Goal: Transaction & Acquisition: Book appointment/travel/reservation

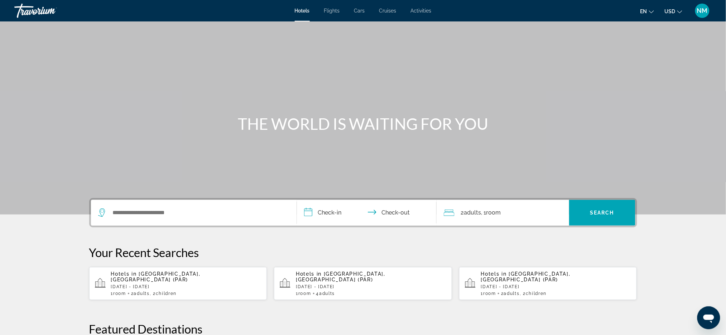
click at [136, 285] on p "[DATE] - [DATE]" at bounding box center [186, 287] width 150 height 5
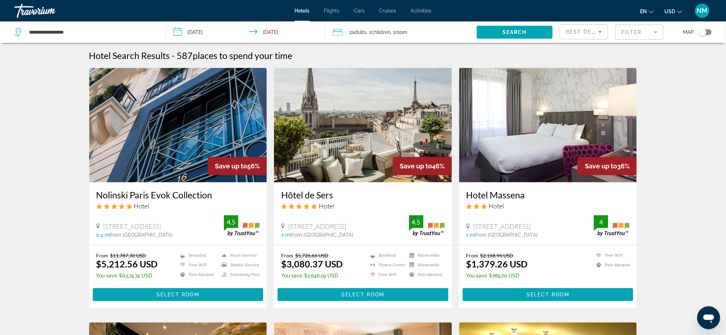
click at [656, 32] on mat-form-field "Filter" at bounding box center [639, 32] width 48 height 15
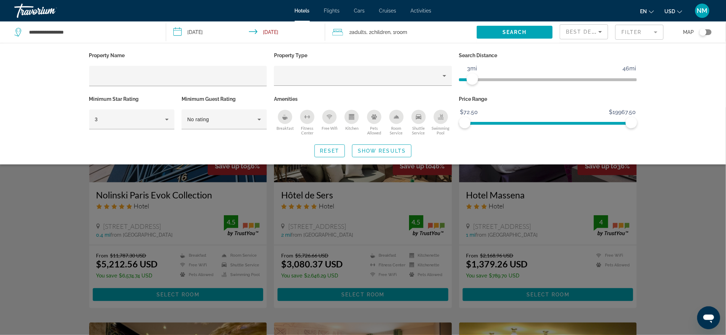
click at [471, 80] on span "ngx-slider" at bounding box center [465, 79] width 13 height 3
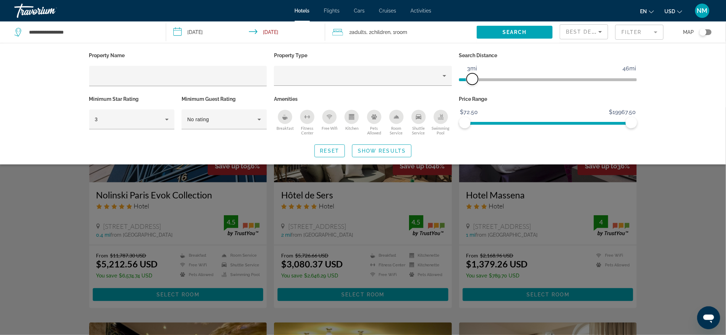
click at [466, 79] on span "ngx-slider" at bounding box center [471, 78] width 11 height 11
click at [463, 78] on ngx-slider "1mi 46mi 1mi" at bounding box center [548, 78] width 178 height 1
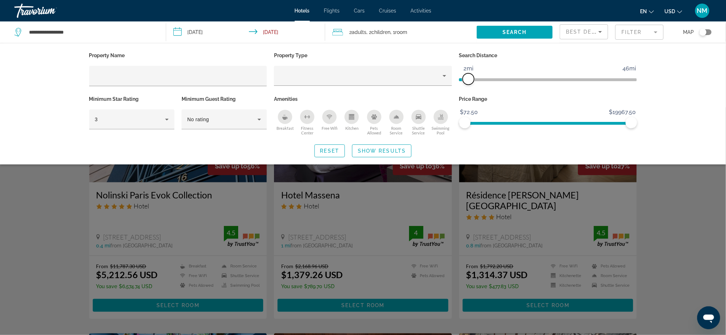
drag, startPoint x: 463, startPoint y: 77, endPoint x: 469, endPoint y: 77, distance: 6.5
click at [469, 77] on span "ngx-slider" at bounding box center [468, 78] width 11 height 11
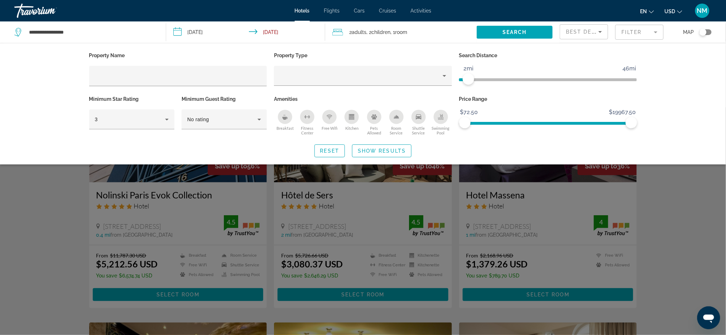
click at [598, 26] on div "Best Deals" at bounding box center [584, 35] width 36 height 20
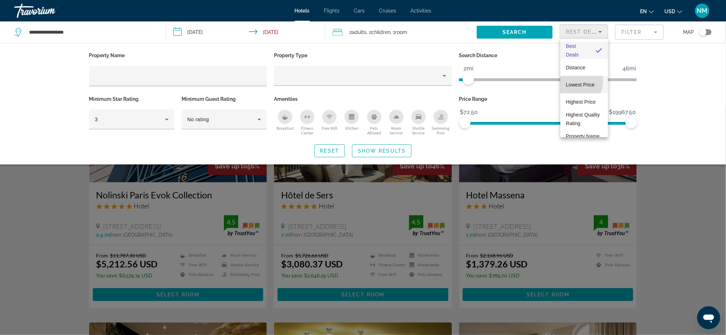
click at [576, 82] on span "Lowest Price" at bounding box center [580, 85] width 29 height 6
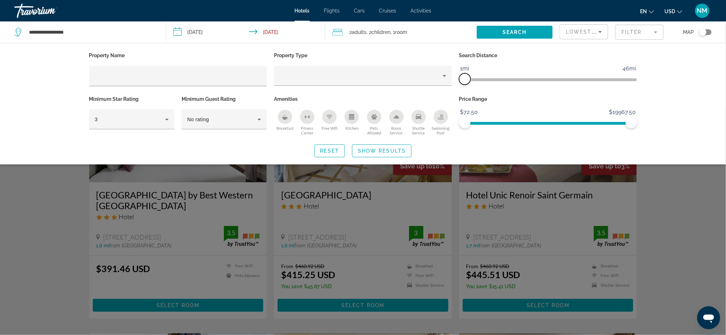
drag, startPoint x: 471, startPoint y: 77, endPoint x: 465, endPoint y: 78, distance: 5.6
click at [465, 78] on span "ngx-slider" at bounding box center [464, 78] width 11 height 11
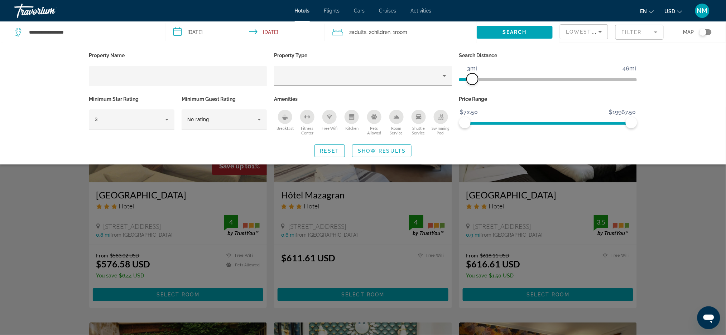
drag, startPoint x: 465, startPoint y: 78, endPoint x: 473, endPoint y: 78, distance: 7.5
click at [473, 78] on span "ngx-slider" at bounding box center [471, 78] width 11 height 11
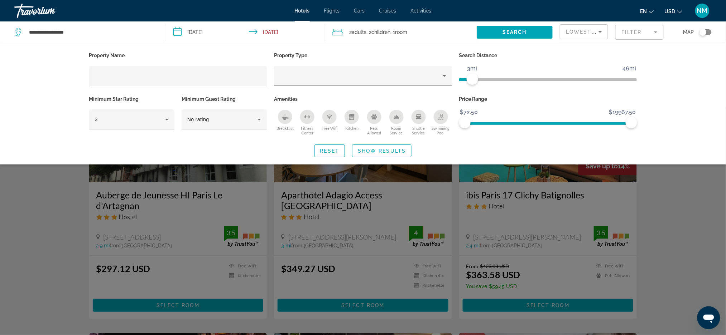
click at [229, 218] on div "Search widget" at bounding box center [363, 221] width 726 height 228
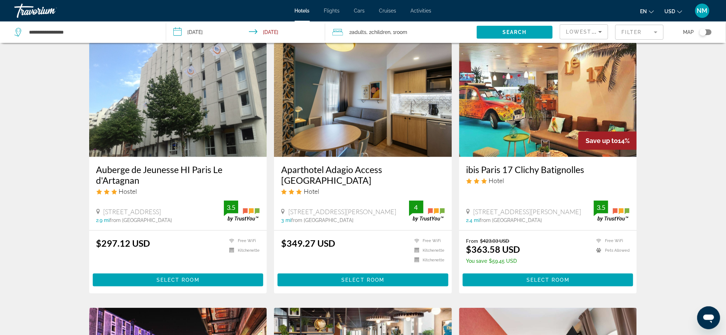
scroll to position [22, 0]
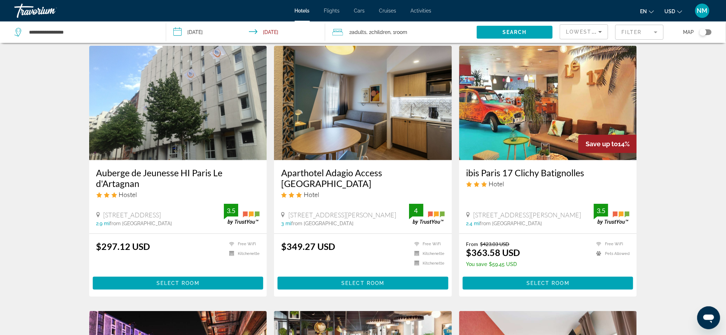
click at [206, 136] on img "Main content" at bounding box center [178, 103] width 178 height 115
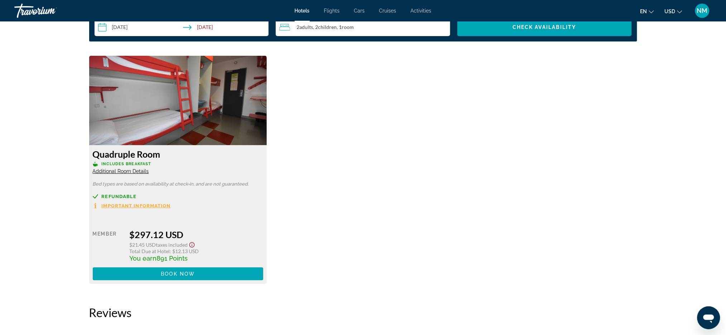
scroll to position [972, 0]
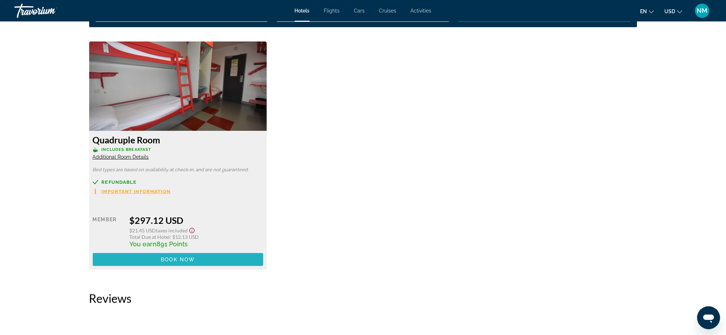
click at [176, 262] on span "Book now" at bounding box center [178, 260] width 34 height 6
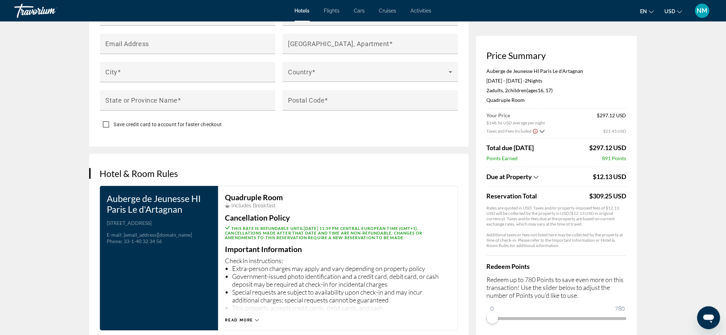
scroll to position [771, 0]
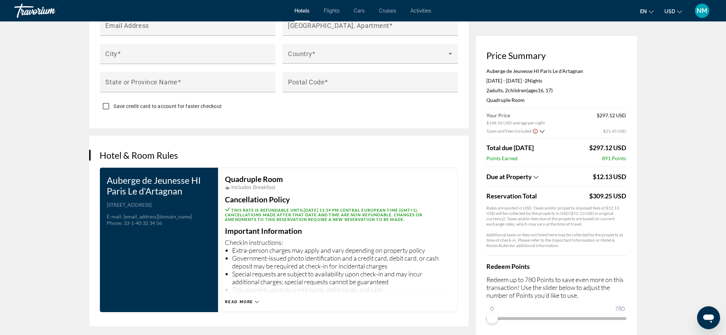
click at [255, 301] on icon "Main content" at bounding box center [257, 302] width 4 height 4
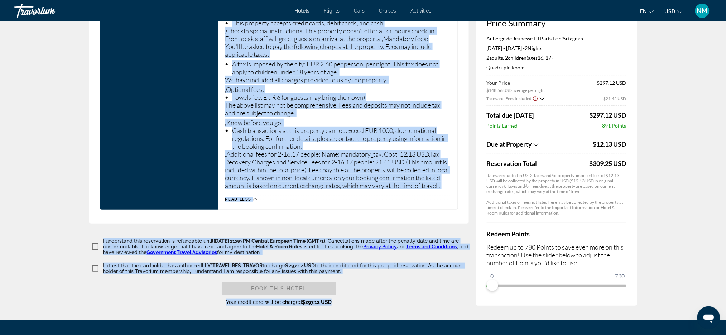
scroll to position [1117, 0]
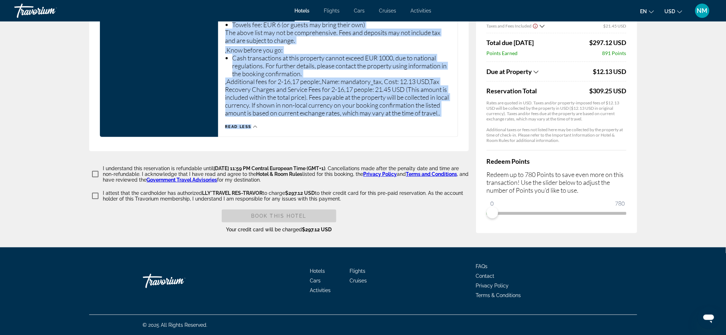
drag, startPoint x: 226, startPoint y: 28, endPoint x: 262, endPoint y: 129, distance: 107.9
copy div "Quadruple Room Includes Breakfast Cancellation Policy This rate is refundable u…"
drag, startPoint x: 494, startPoint y: 214, endPoint x: 628, endPoint y: 214, distance: 134.6
click at [628, 214] on div "Price Summary Auberge de Jeunesse HI Paris Le d'Artagnan [DATE] - [DATE] - 2 Ni…" at bounding box center [556, 77] width 161 height 313
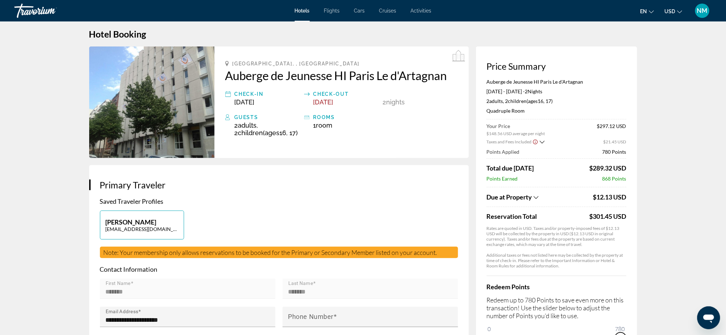
scroll to position [0, 0]
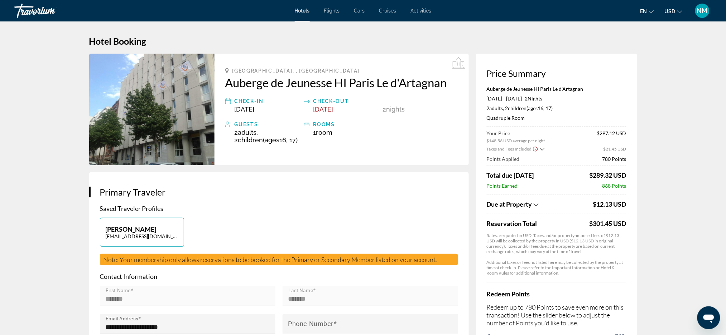
click at [445, 85] on h2 "Auberge de Jeunesse HI Paris Le d'Artagnan" at bounding box center [341, 83] width 233 height 14
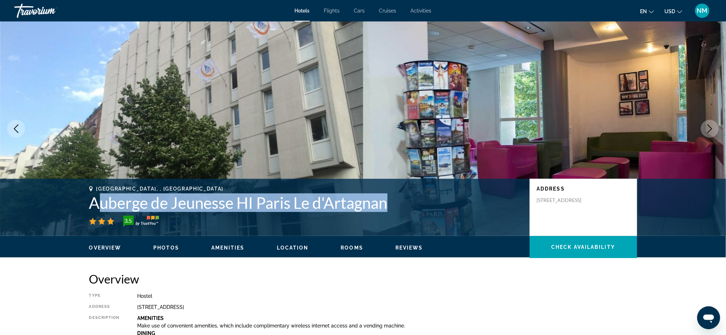
drag, startPoint x: 393, startPoint y: 208, endPoint x: 96, endPoint y: 203, distance: 297.5
click at [96, 203] on h1 "Auberge de Jeunesse HI Paris Le d'Artagnan" at bounding box center [305, 203] width 433 height 19
drag, startPoint x: 86, startPoint y: 203, endPoint x: 387, endPoint y: 199, distance: 301.1
click at [387, 199] on div "[GEOGRAPHIC_DATA], , [GEOGRAPHIC_DATA] Auberge de Jeunesse HI Paris Le d'Artagn…" at bounding box center [363, 207] width 576 height 43
copy h1 "Auberge de Jeunesse HI Paris Le d'Artagnan"
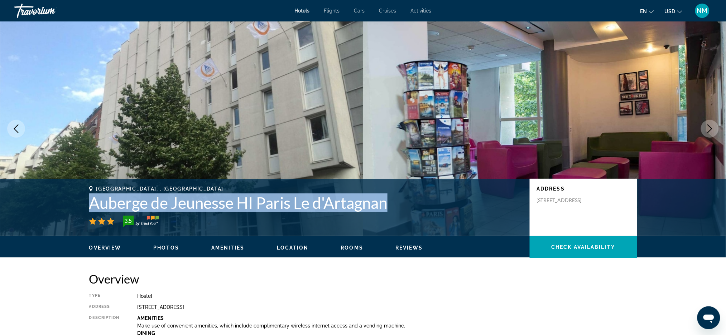
click at [702, 130] on button "Next image" at bounding box center [710, 129] width 18 height 18
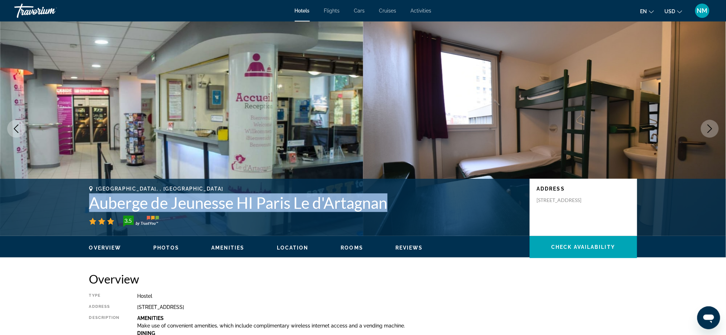
click at [702, 130] on button "Next image" at bounding box center [710, 129] width 18 height 18
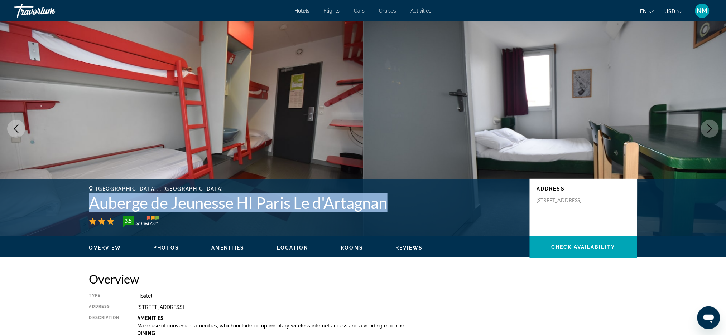
click at [702, 130] on button "Next image" at bounding box center [710, 129] width 18 height 18
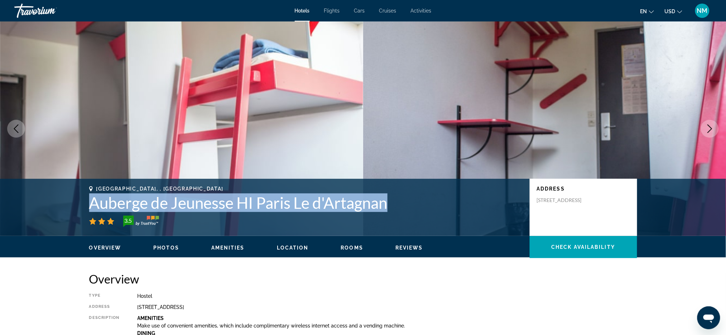
click at [702, 130] on button "Next image" at bounding box center [710, 129] width 18 height 18
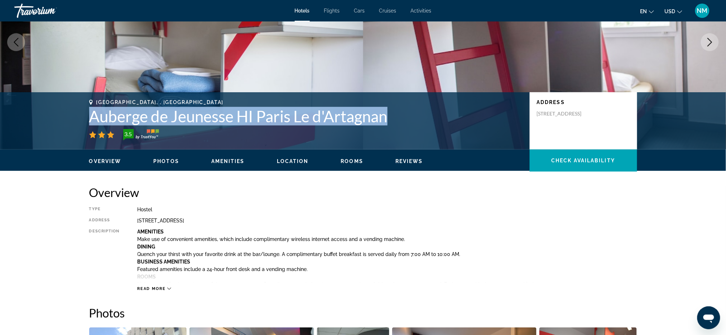
scroll to position [81, 0]
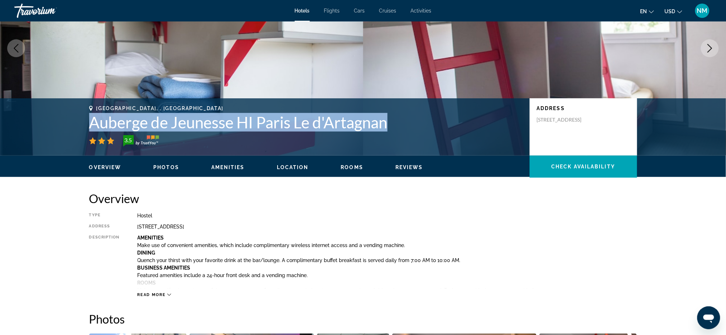
click at [713, 50] on icon "Next image" at bounding box center [709, 48] width 9 height 9
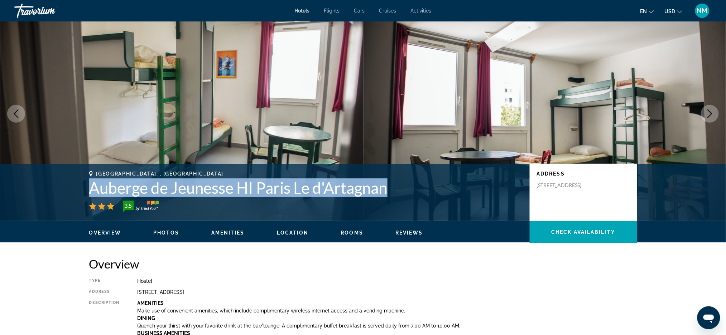
scroll to position [0, 0]
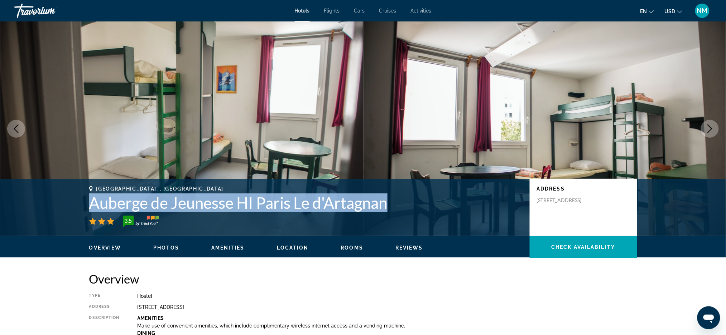
click at [705, 132] on icon "Next image" at bounding box center [709, 129] width 9 height 9
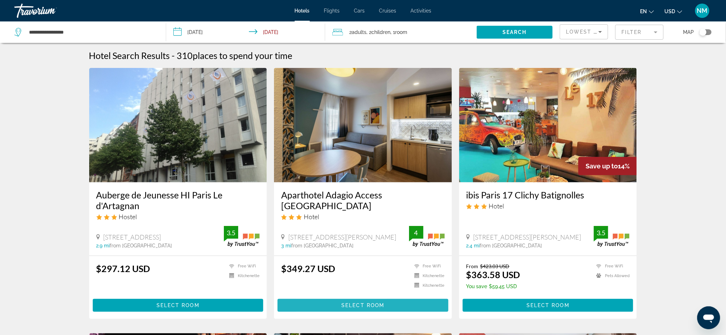
click at [327, 304] on span "Main content" at bounding box center [362, 305] width 171 height 17
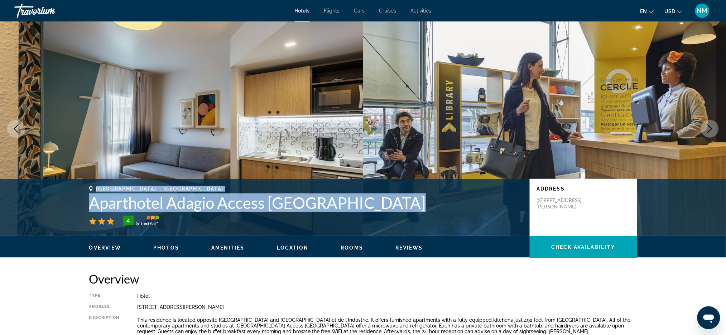
drag, startPoint x: 387, startPoint y: 197, endPoint x: 54, endPoint y: 207, distance: 332.7
click at [54, 207] on div "[GEOGRAPHIC_DATA], , [GEOGRAPHIC_DATA] Aparthotel [GEOGRAPHIC_DATA] Access [GEO…" at bounding box center [363, 207] width 726 height 57
copy div "[GEOGRAPHIC_DATA], , [GEOGRAPHIC_DATA] Aparthotel [GEOGRAPHIC_DATA] Access [GEO…"
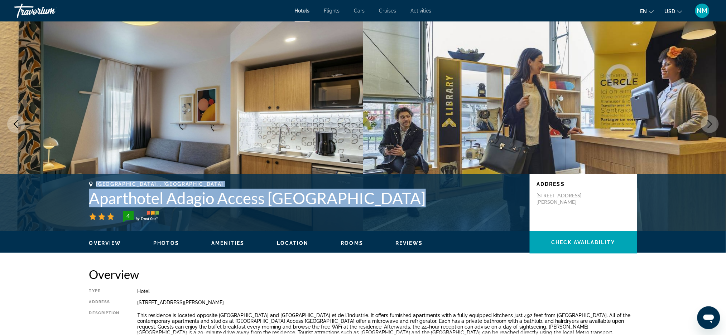
scroll to position [1, 0]
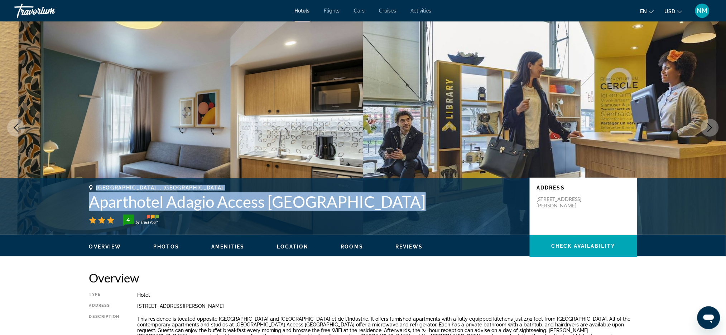
click at [651, 9] on icon "Change language" at bounding box center [651, 11] width 5 height 5
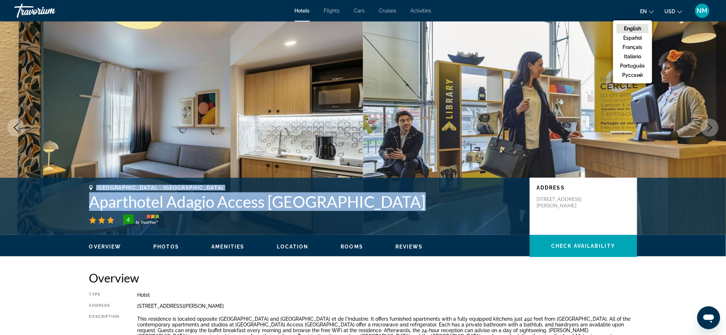
click at [680, 11] on icon "Change currency" at bounding box center [679, 11] width 5 height 5
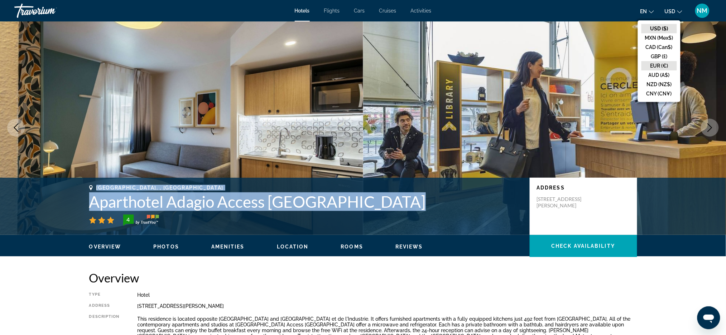
click at [661, 62] on button "EUR (€)" at bounding box center [658, 65] width 35 height 9
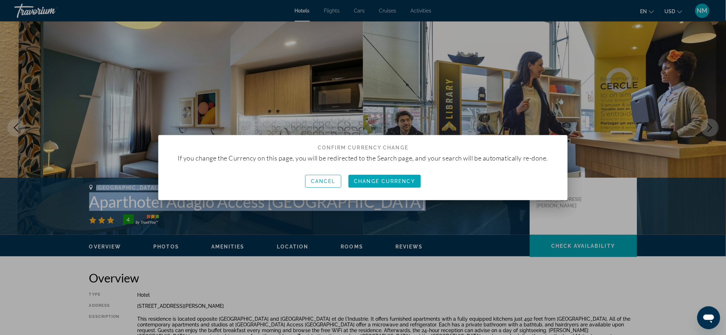
scroll to position [0, 0]
click at [399, 182] on span "Change Currency" at bounding box center [384, 182] width 61 height 6
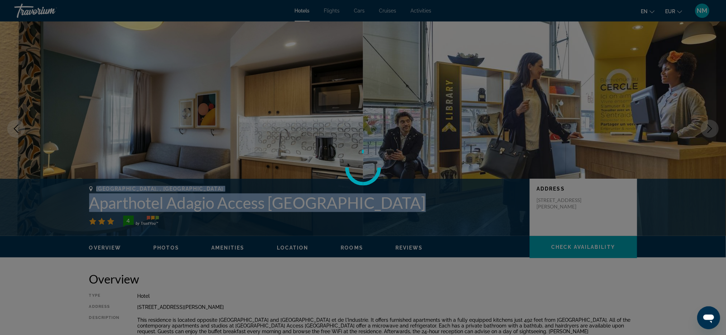
scroll to position [1, 0]
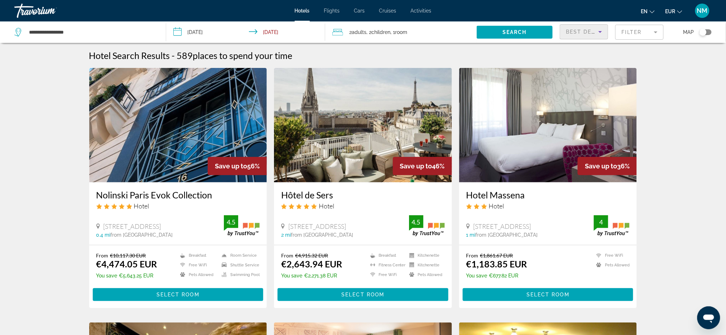
click at [604, 30] on icon "Sort by" at bounding box center [600, 32] width 9 height 9
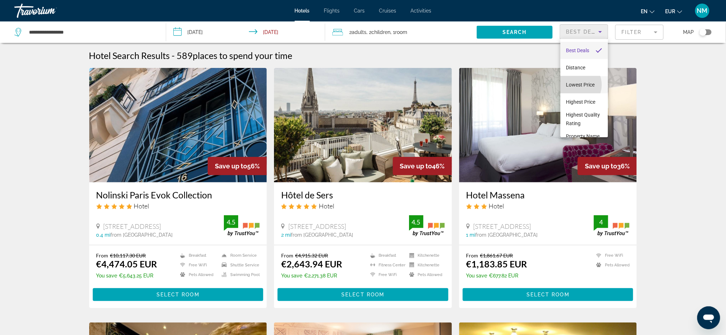
click at [574, 85] on span "Lowest Price" at bounding box center [580, 85] width 29 height 6
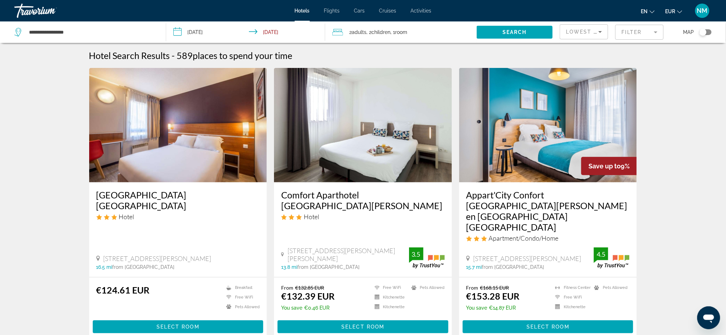
click at [655, 34] on mat-form-field "Filter" at bounding box center [639, 32] width 48 height 15
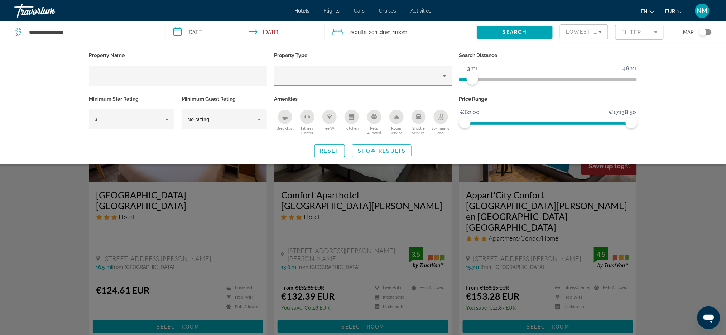
click at [472, 81] on span "ngx-slider" at bounding box center [465, 79] width 13 height 3
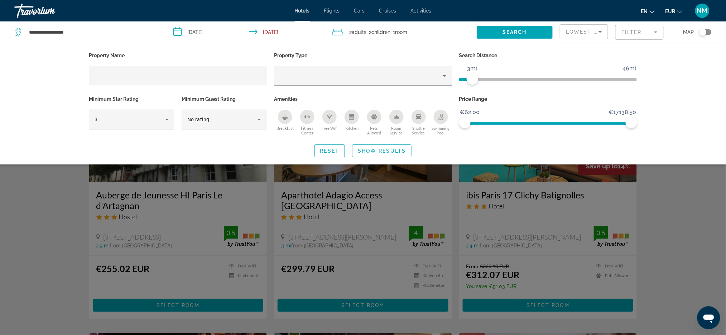
click at [231, 248] on div "Search widget" at bounding box center [363, 221] width 726 height 228
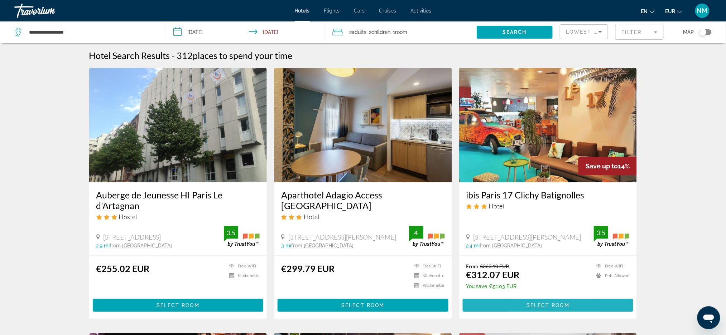
click at [479, 306] on span "Main content" at bounding box center [548, 305] width 171 height 17
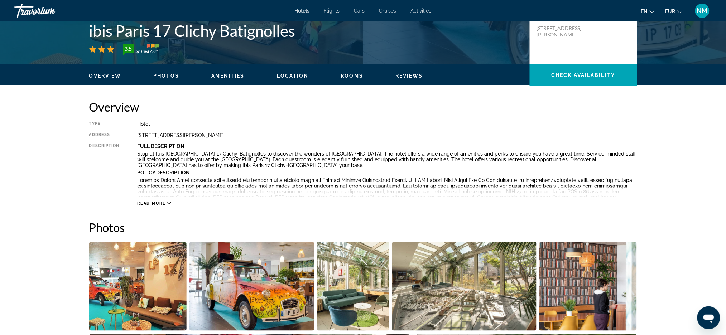
scroll to position [166, 0]
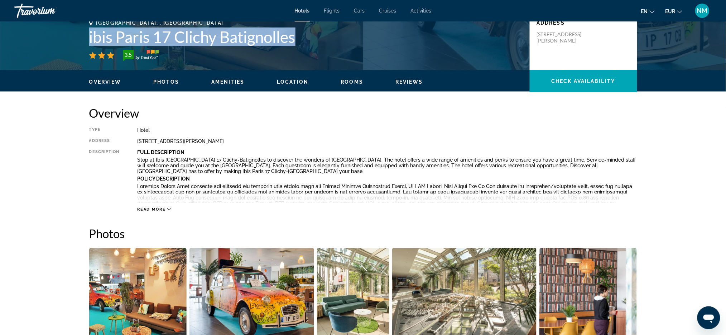
drag, startPoint x: 299, startPoint y: 35, endPoint x: 85, endPoint y: 38, distance: 213.7
click at [85, 38] on div "[GEOGRAPHIC_DATA], , [GEOGRAPHIC_DATA] ibis Paris 17 Clichy Batignolles 3.5 Add…" at bounding box center [363, 41] width 576 height 43
copy h1 "ibis Paris 17 Clichy Batignolles"
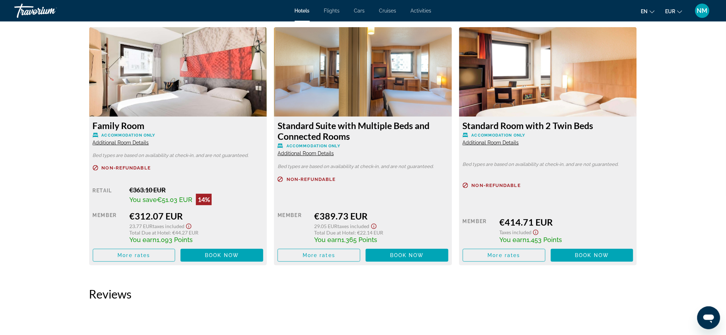
scroll to position [982, 0]
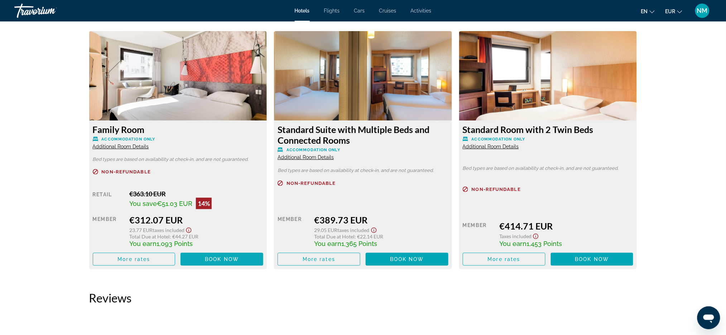
click at [214, 258] on span "Book now" at bounding box center [222, 260] width 34 height 6
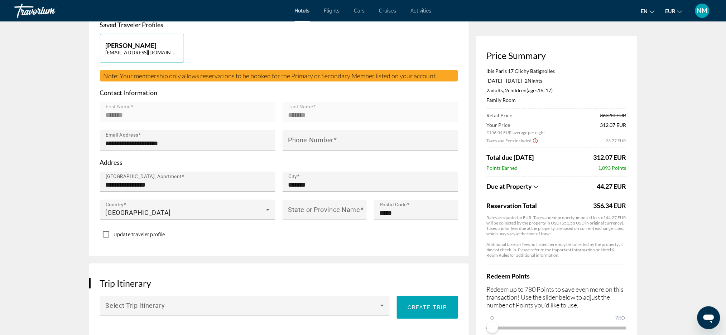
scroll to position [179, 0]
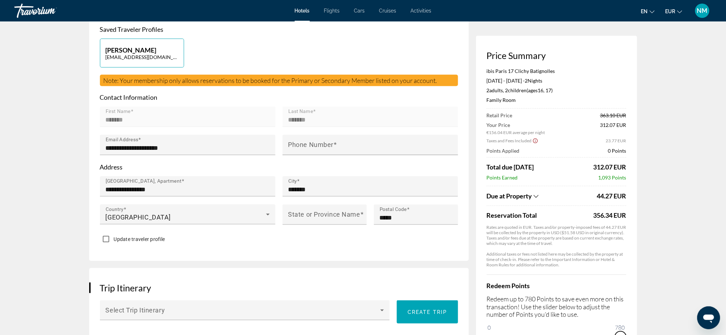
drag, startPoint x: 494, startPoint y: 331, endPoint x: 629, endPoint y: 315, distance: 135.9
click at [629, 315] on div "Price Summary ibis [GEOGRAPHIC_DATA] 17 Clichy Batignolles [DATE] - [DATE] - 2 …" at bounding box center [556, 197] width 161 height 322
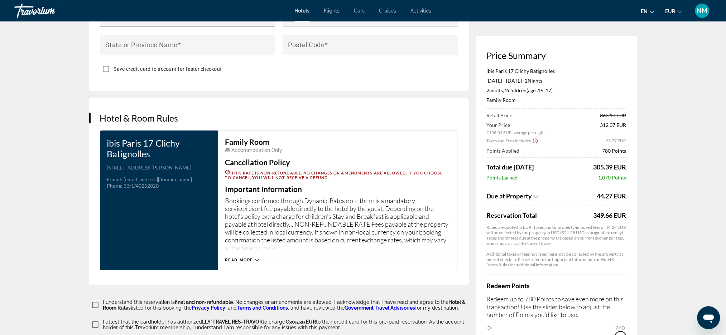
scroll to position [815, 0]
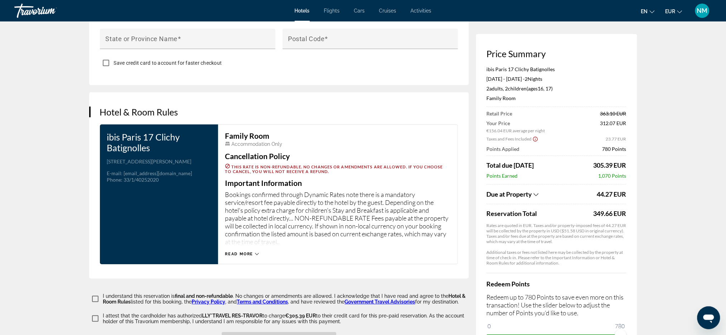
click at [256, 255] on div "Read more" at bounding box center [242, 254] width 34 height 5
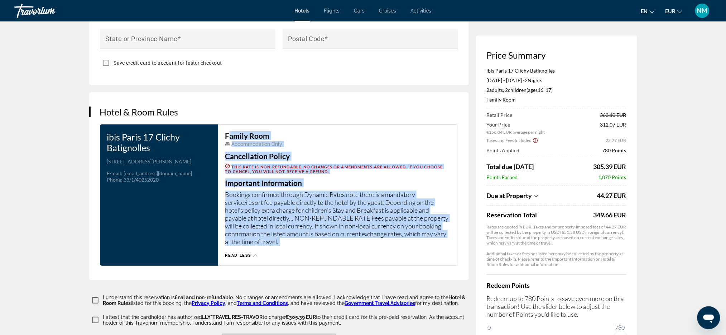
drag, startPoint x: 225, startPoint y: 134, endPoint x: 289, endPoint y: 240, distance: 124.1
click at [289, 240] on div "Family Room Accommodation Only Cancellation Policy This rate is non-refundable.…" at bounding box center [337, 195] width 225 height 126
copy div "Family Room Accommodation Only Cancellation Policy This rate is non-refundable.…"
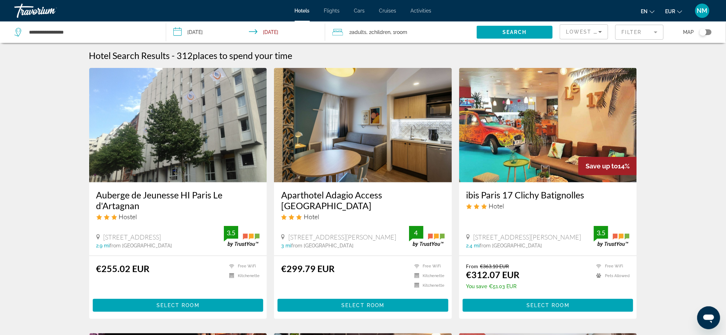
click at [374, 38] on div "2 Adult Adults , 2 Child Children , 1 Room rooms" at bounding box center [404, 31] width 145 height 21
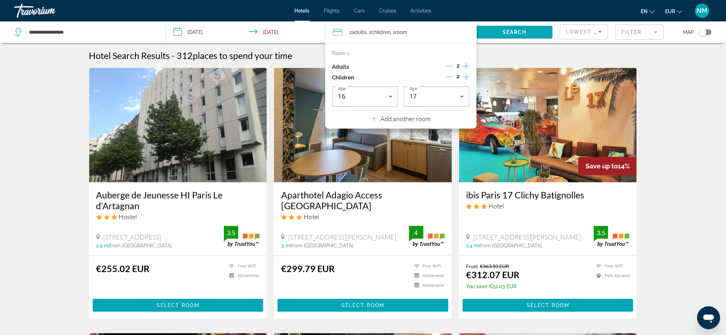
click at [452, 76] on icon "Decrement children" at bounding box center [449, 77] width 6 height 6
click at [452, 76] on icon "Decrement children" at bounding box center [450, 77] width 6 height 6
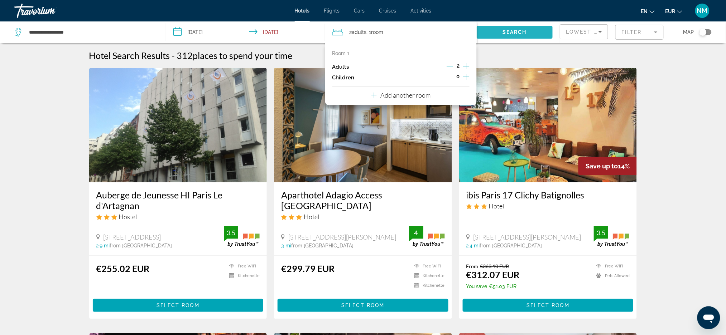
click at [516, 33] on span "Search" at bounding box center [514, 32] width 24 height 6
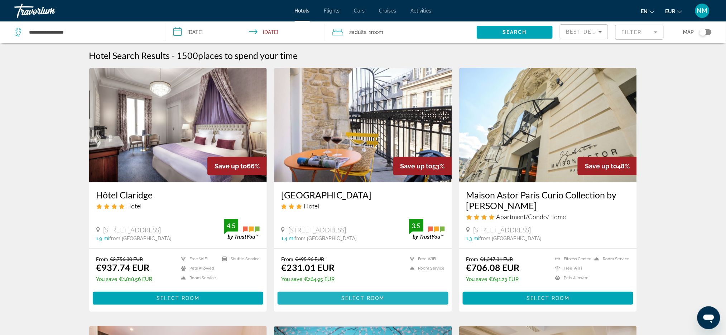
click at [363, 300] on span "Select Room" at bounding box center [362, 299] width 43 height 6
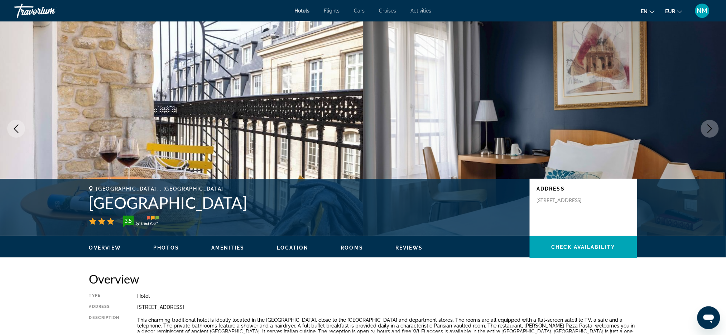
drag, startPoint x: 267, startPoint y: 205, endPoint x: 84, endPoint y: 204, distance: 182.6
click at [84, 204] on div "[GEOGRAPHIC_DATA], , [GEOGRAPHIC_DATA] [GEOGRAPHIC_DATA] 3.5 Address [STREET_AD…" at bounding box center [363, 207] width 576 height 43
copy h1 "[GEOGRAPHIC_DATA]"
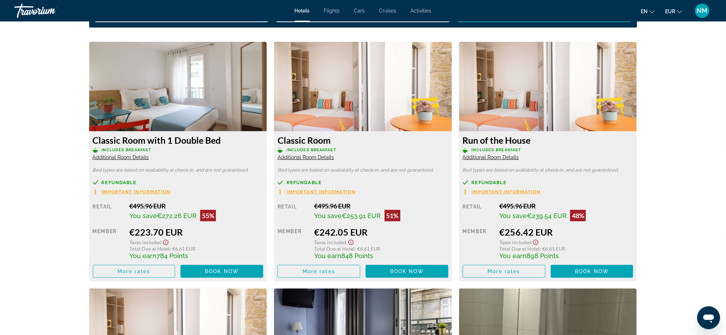
scroll to position [950, 0]
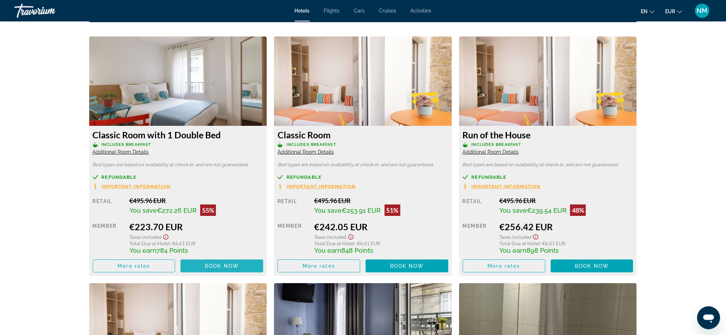
click at [222, 262] on span "Main content" at bounding box center [221, 266] width 83 height 17
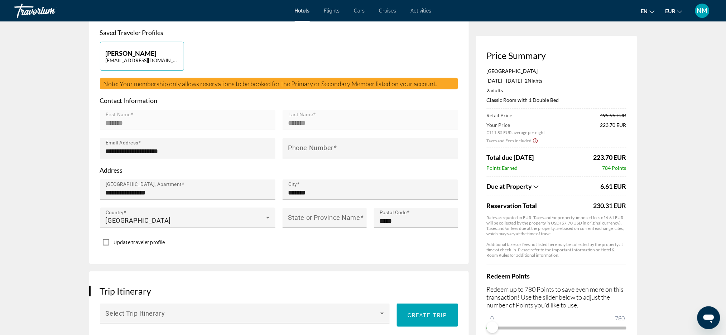
scroll to position [181, 0]
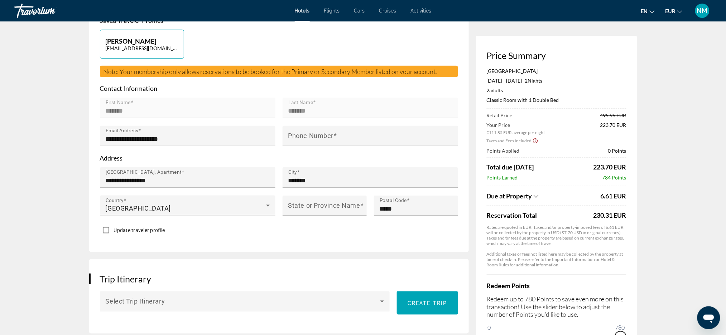
drag, startPoint x: 490, startPoint y: 330, endPoint x: 635, endPoint y: 333, distance: 144.6
click at [635, 333] on div "Price Summary [GEOGRAPHIC_DATA] [DATE] - [DATE] - 2 Night Nights 2 Adult Adults…" at bounding box center [556, 197] width 161 height 322
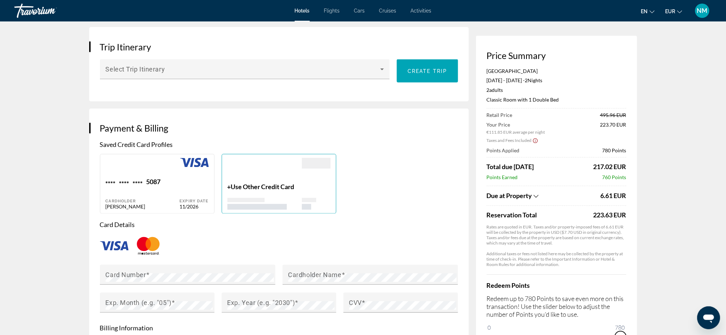
scroll to position [425, 0]
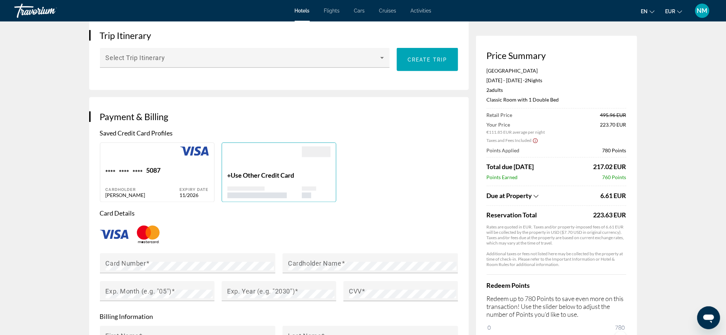
click at [543, 321] on div "Redeem Points Redeem up to 780 Points to save even more on this transaction! Us…" at bounding box center [557, 309] width 140 height 69
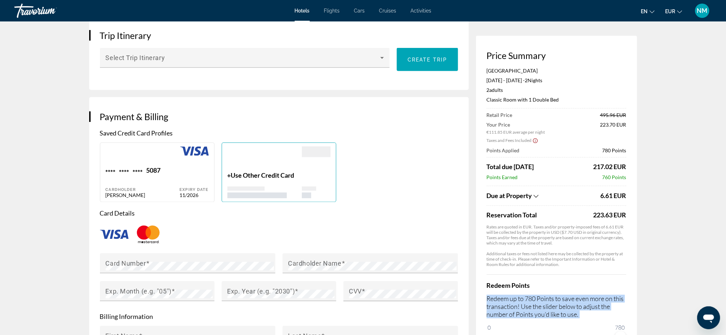
drag, startPoint x: 543, startPoint y: 321, endPoint x: 546, endPoint y: 271, distance: 49.5
click at [546, 271] on div "[GEOGRAPHIC_DATA] [DATE] - [DATE] - 2 Night Nights 2 Adult Adults , 0 Child Chi…" at bounding box center [557, 206] width 140 height 276
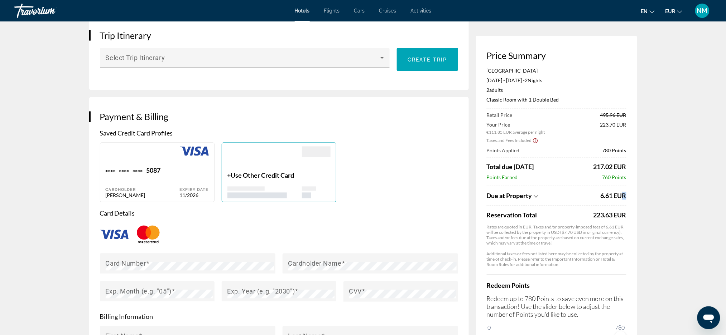
drag, startPoint x: 630, startPoint y: 197, endPoint x: 625, endPoint y: 210, distance: 14.0
click at [625, 210] on div "Price Summary [GEOGRAPHIC_DATA] [DATE] - [DATE] - 2 Night Nights 2 Adult Adults…" at bounding box center [556, 197] width 161 height 322
click at [489, 328] on span "0" at bounding box center [489, 328] width 5 height 9
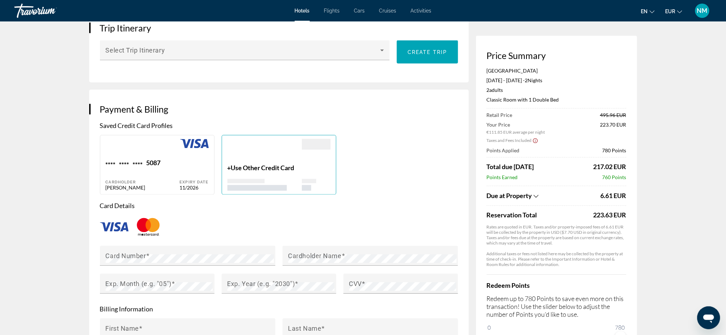
click at [492, 334] on div "Price Summary [GEOGRAPHIC_DATA] [DATE] - [DATE] - 2 Night Nights 2 Adult Adults…" at bounding box center [556, 197] width 161 height 322
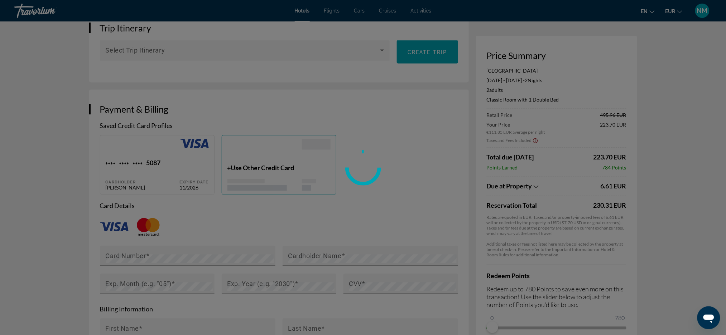
drag, startPoint x: 495, startPoint y: 216, endPoint x: 519, endPoint y: 213, distance: 24.2
click at [519, 213] on div at bounding box center [363, 167] width 726 height 335
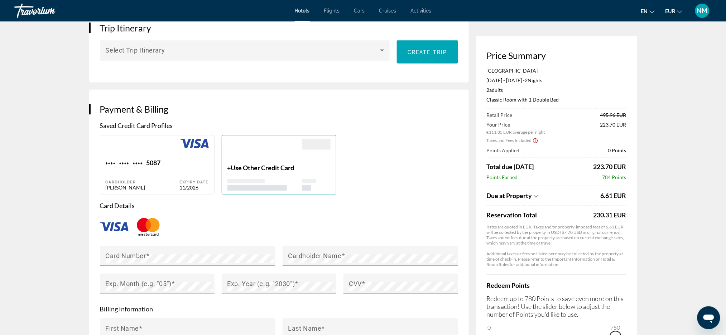
drag, startPoint x: 493, startPoint y: 329, endPoint x: 615, endPoint y: 325, distance: 122.1
click at [615, 335] on ngx-slider "0 780 750" at bounding box center [557, 337] width 140 height 1
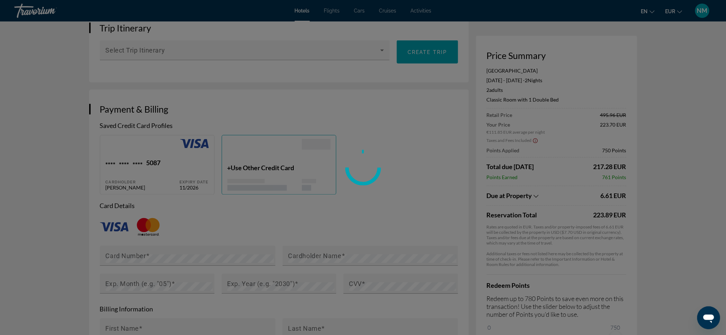
drag, startPoint x: 614, startPoint y: 218, endPoint x: 626, endPoint y: 216, distance: 11.7
click at [626, 216] on div at bounding box center [363, 167] width 726 height 335
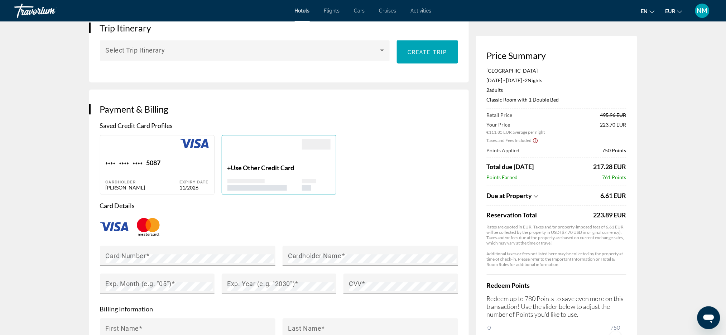
click at [488, 329] on span "0" at bounding box center [489, 328] width 5 height 9
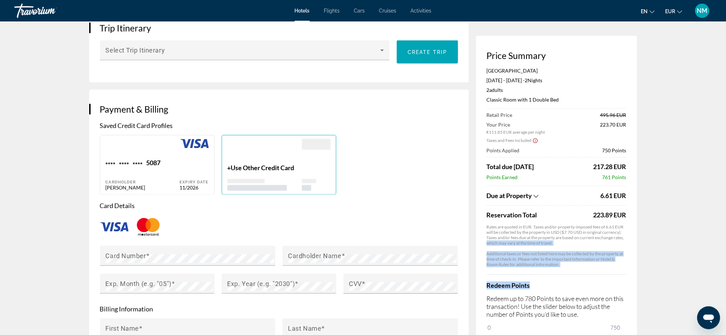
drag, startPoint x: 629, startPoint y: 277, endPoint x: 627, endPoint y: 237, distance: 39.8
click at [627, 237] on div "Price Summary [GEOGRAPHIC_DATA] [DATE] - [DATE] - 2 Night Nights 2 Adult Adults…" at bounding box center [556, 197] width 161 height 322
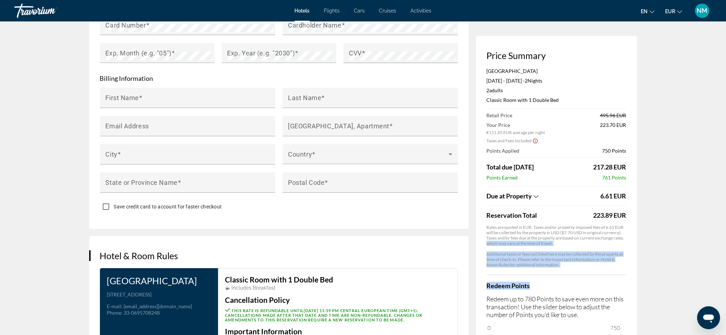
scroll to position [674, 0]
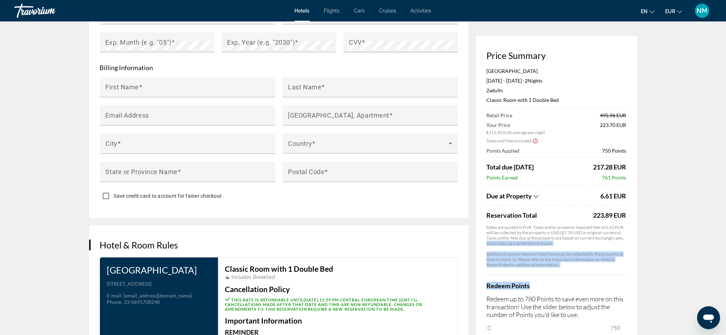
click at [623, 324] on span "780" at bounding box center [620, 328] width 12 height 9
drag, startPoint x: 623, startPoint y: 324, endPoint x: 622, endPoint y: 314, distance: 10.8
click at [622, 314] on div "Redeem Points Redeem up to 780 Points to save even more on this transaction! Us…" at bounding box center [557, 309] width 140 height 69
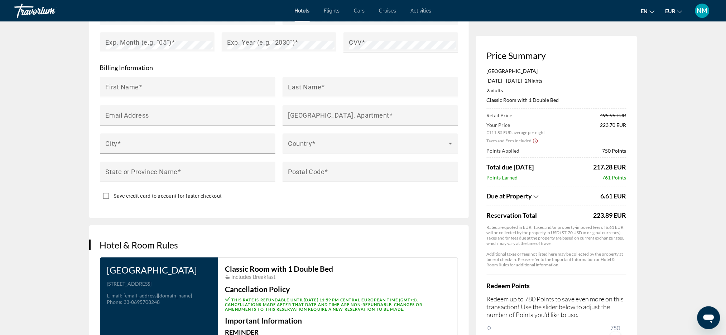
click at [622, 314] on p "Redeem up to 780 Points to save even more on this transaction! Use the slider b…" at bounding box center [557, 307] width 140 height 24
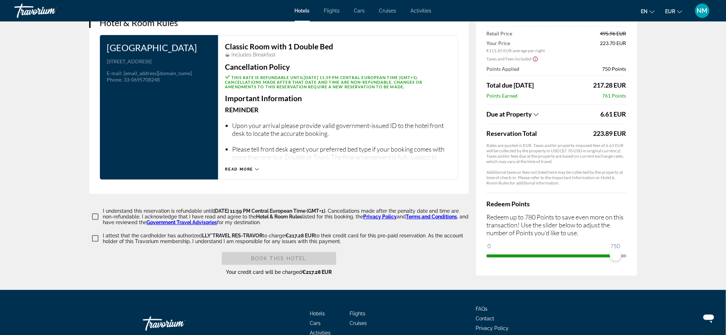
scroll to position [904, 0]
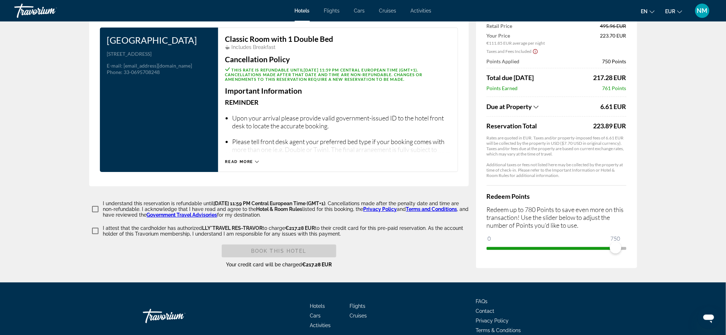
click at [256, 164] on div "Classic Room with 1 Double Bed Includes Breakfast Cancellation Policy This rate…" at bounding box center [338, 100] width 240 height 145
click at [255, 161] on icon "Main content" at bounding box center [257, 162] width 4 height 2
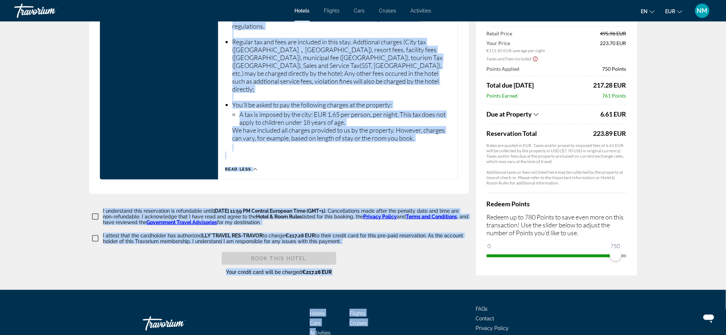
scroll to position [1171, 0]
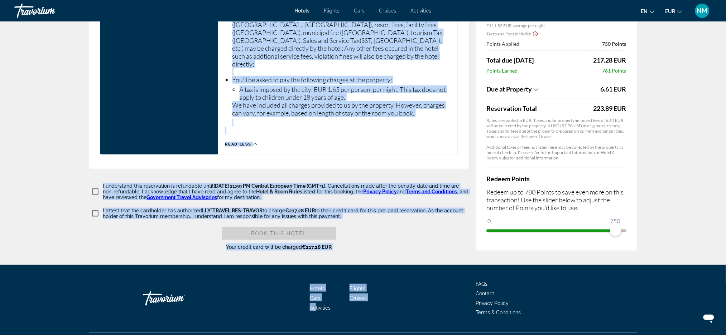
drag, startPoint x: 226, startPoint y: 36, endPoint x: 333, endPoint y: 163, distance: 166.2
copy div "Loremip Dolo sita 1 Consec Adi Elitsedd Eiusmodte Incididuntut Labore Etdo magn…"
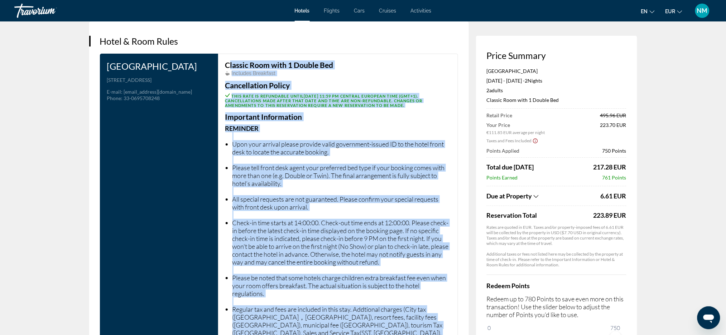
scroll to position [744, 0]
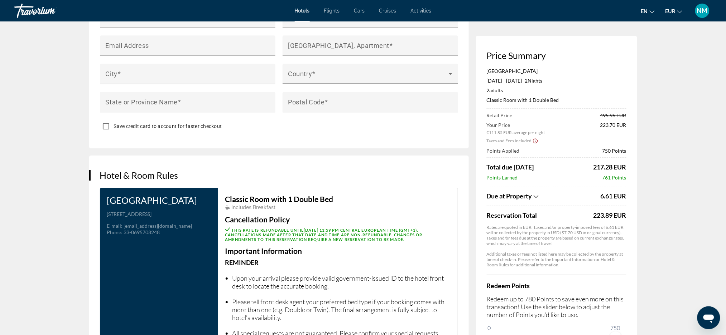
click at [105, 3] on div "Hotels Flights Cars Cruises Activities Hotels Flights Cars Cruises Activities e…" at bounding box center [363, 10] width 726 height 19
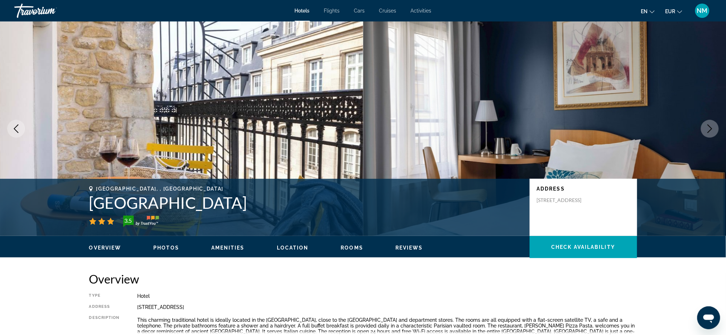
drag, startPoint x: 271, startPoint y: 204, endPoint x: 90, endPoint y: 204, distance: 181.1
click at [90, 204] on h1 "[GEOGRAPHIC_DATA]" at bounding box center [305, 203] width 433 height 19
copy h1 "[GEOGRAPHIC_DATA]"
